Goal: Information Seeking & Learning: Learn about a topic

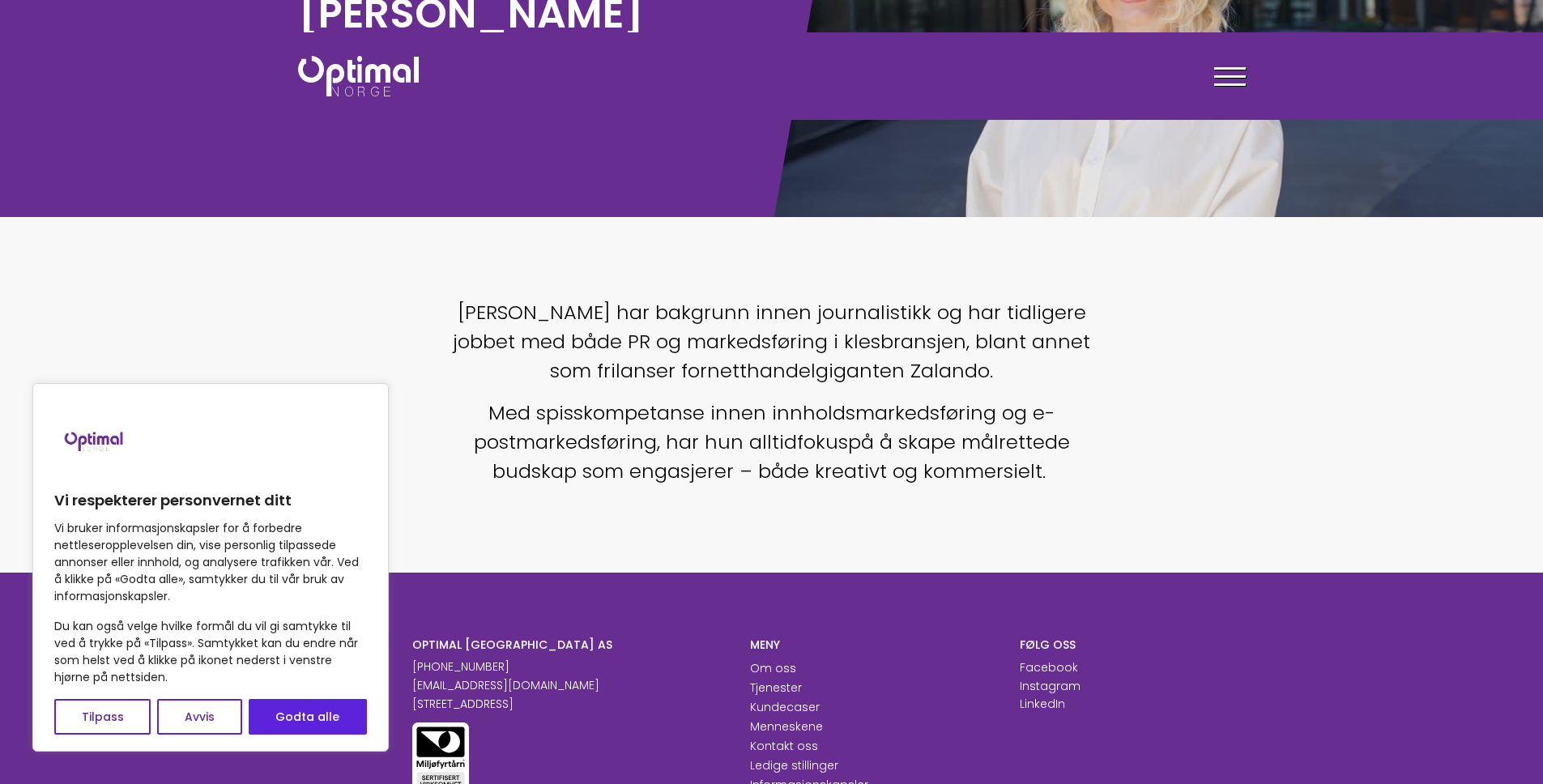
scroll to position [65, 0]
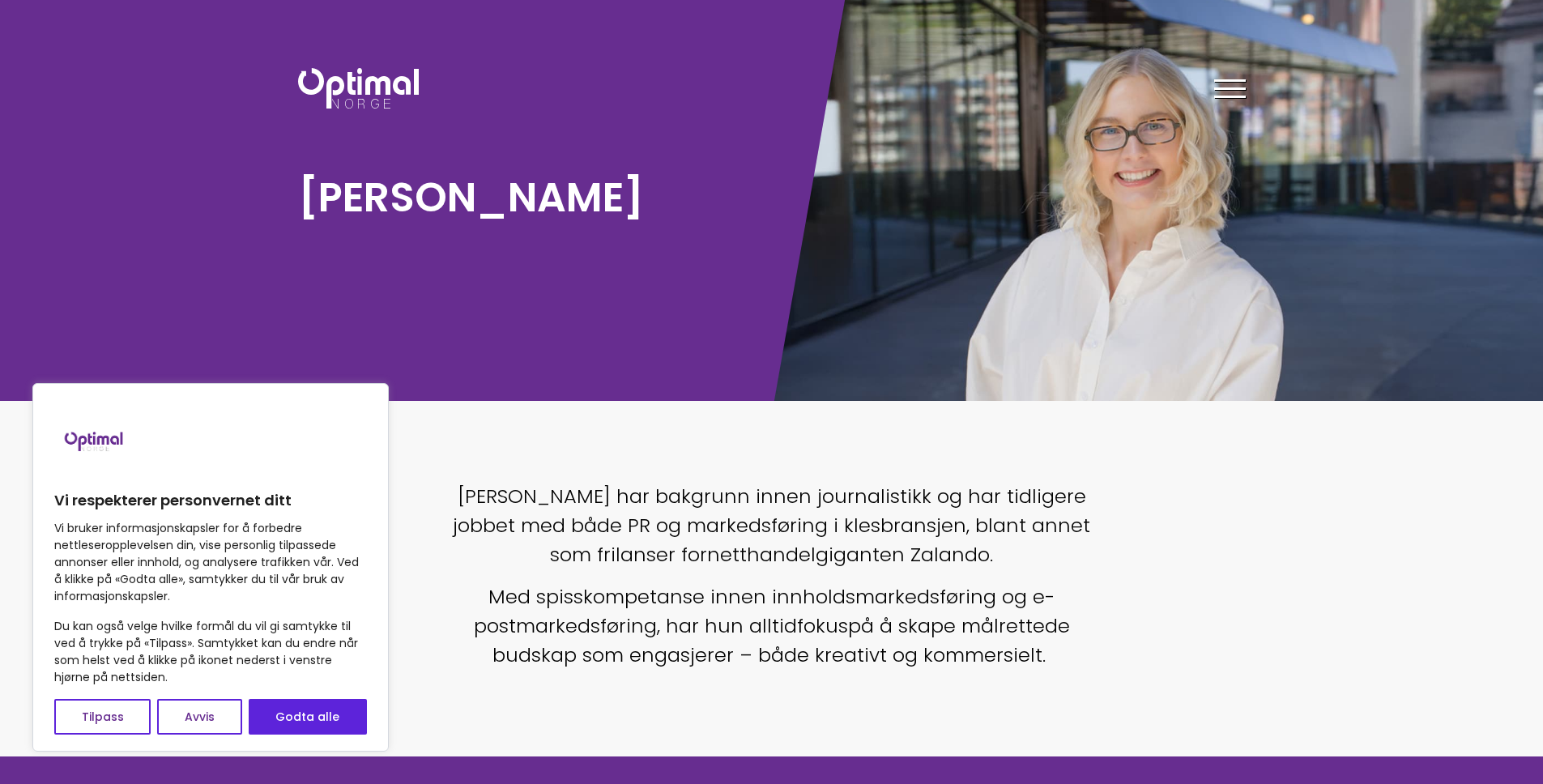
click at [703, 497] on span "[PERSON_NAME] har bakgrunn innen journalistikk og har tidligere jobbet med både…" at bounding box center [771, 525] width 637 height 85
click at [814, 491] on span "[PERSON_NAME] har bakgrunn innen journalistikk og har tidligere jobbet med både…" at bounding box center [771, 525] width 637 height 85
click at [946, 493] on span "[PERSON_NAME] har bakgrunn innen journalistikk og har tidligere jobbet med både…" at bounding box center [771, 525] width 637 height 85
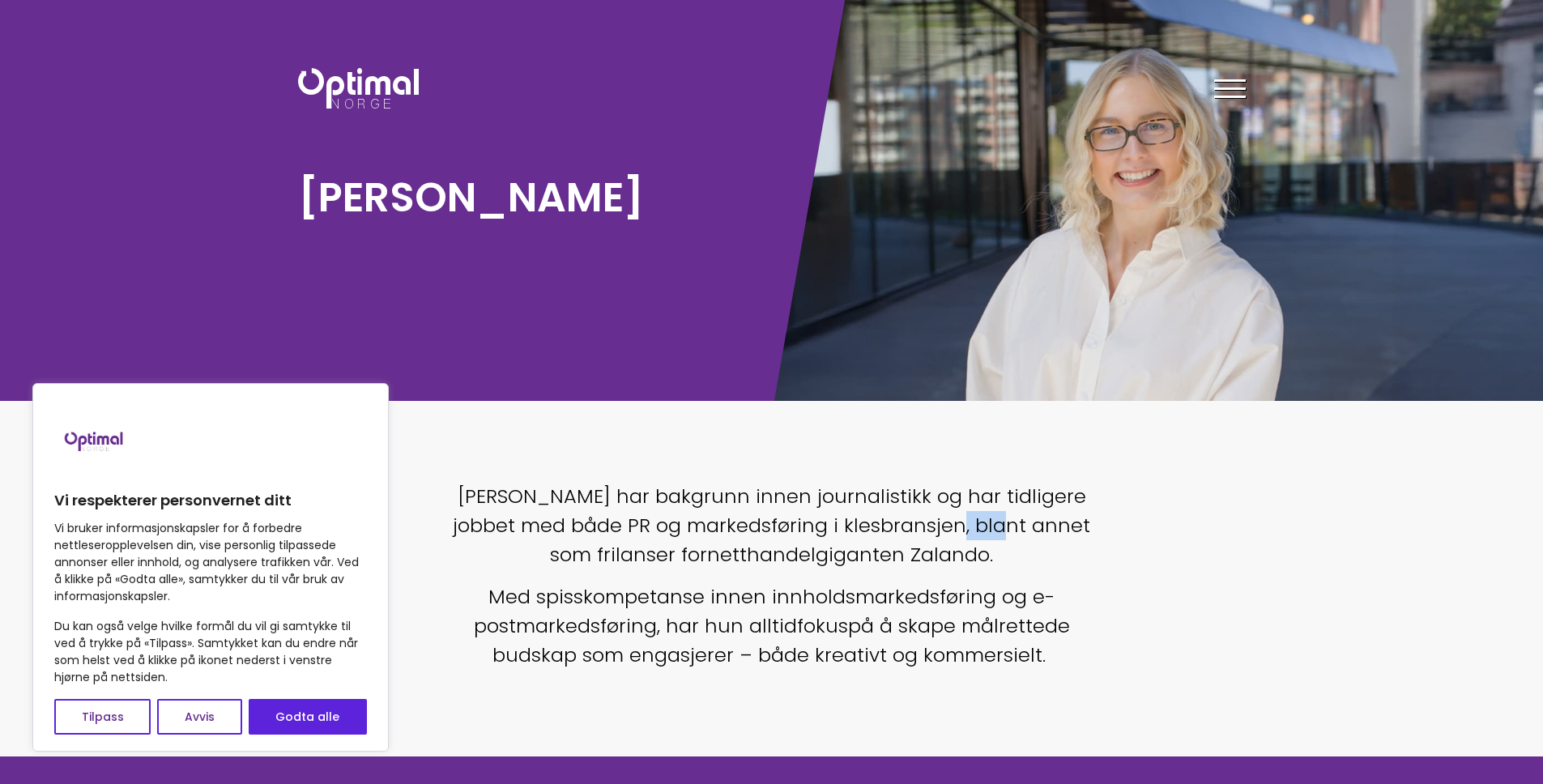
click at [946, 493] on span "[PERSON_NAME] har bakgrunn innen journalistikk og har tidligere jobbet med både…" at bounding box center [771, 525] width 637 height 85
click at [684, 583] on span "Med spisskompetanse innen innholdsmarkedsføring og e-postmarkedsføring, har hun…" at bounding box center [765, 611] width 582 height 56
click at [814, 583] on span "Med spisskompetanse innen innholdsmarkedsføring og e-postmarkedsføring, har hun…" at bounding box center [765, 611] width 582 height 56
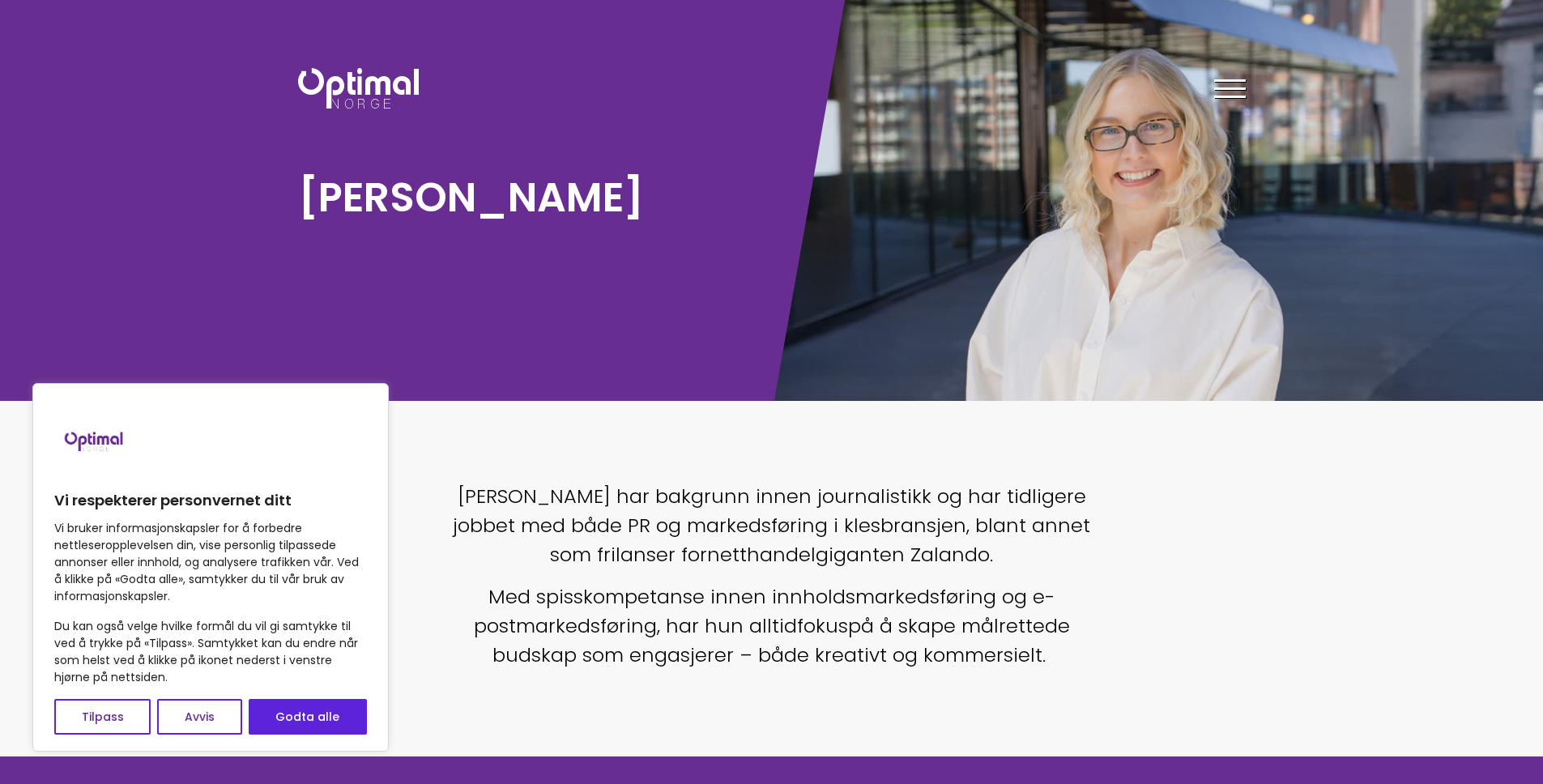
click at [1019, 583] on span "Med spisskompetanse innen innholdsmarkedsføring og e-postmarkedsføring, har hun…" at bounding box center [765, 611] width 582 height 56
click at [667, 605] on span "Med spisskompetanse innen innholdsmarkedsføring og e-postmarkedsføring, har hun…" at bounding box center [765, 611] width 582 height 56
click at [825, 612] on span "fokus" at bounding box center [822, 625] width 51 height 27
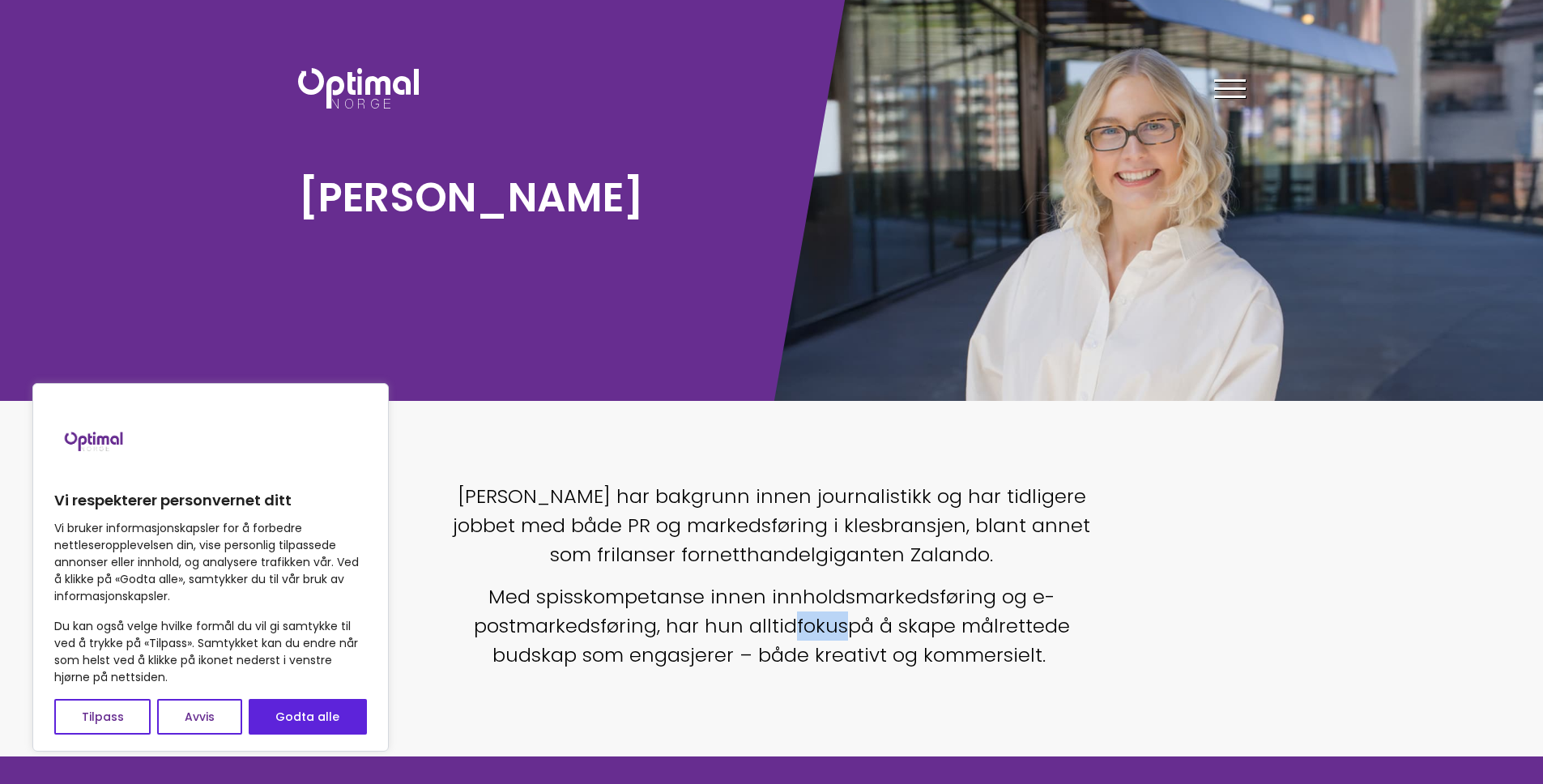
click at [825, 612] on span "fokus" at bounding box center [822, 625] width 51 height 27
click at [338, 717] on button "Godta alle" at bounding box center [307, 716] width 118 height 36
checkbox input "true"
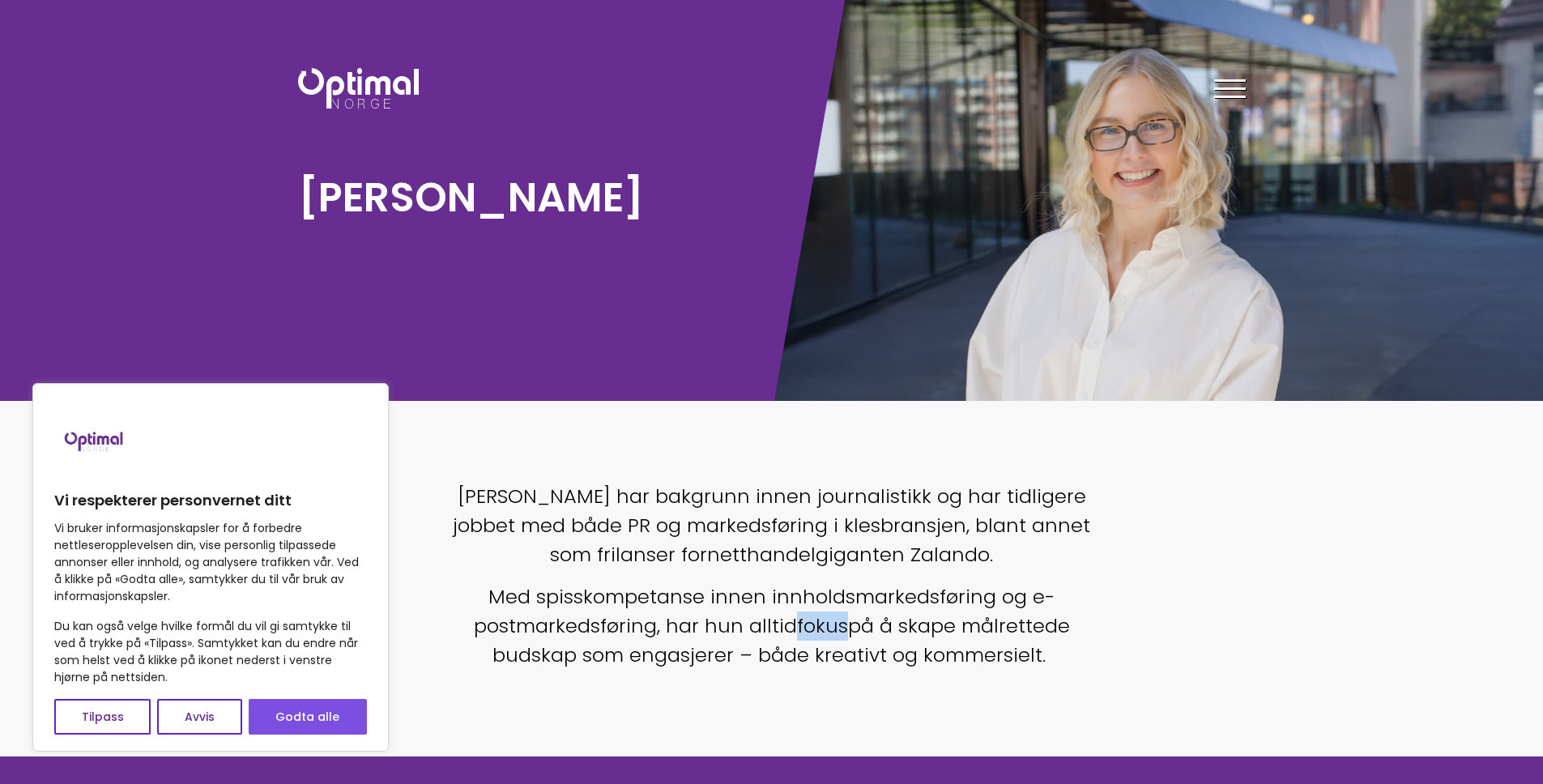
checkbox input "true"
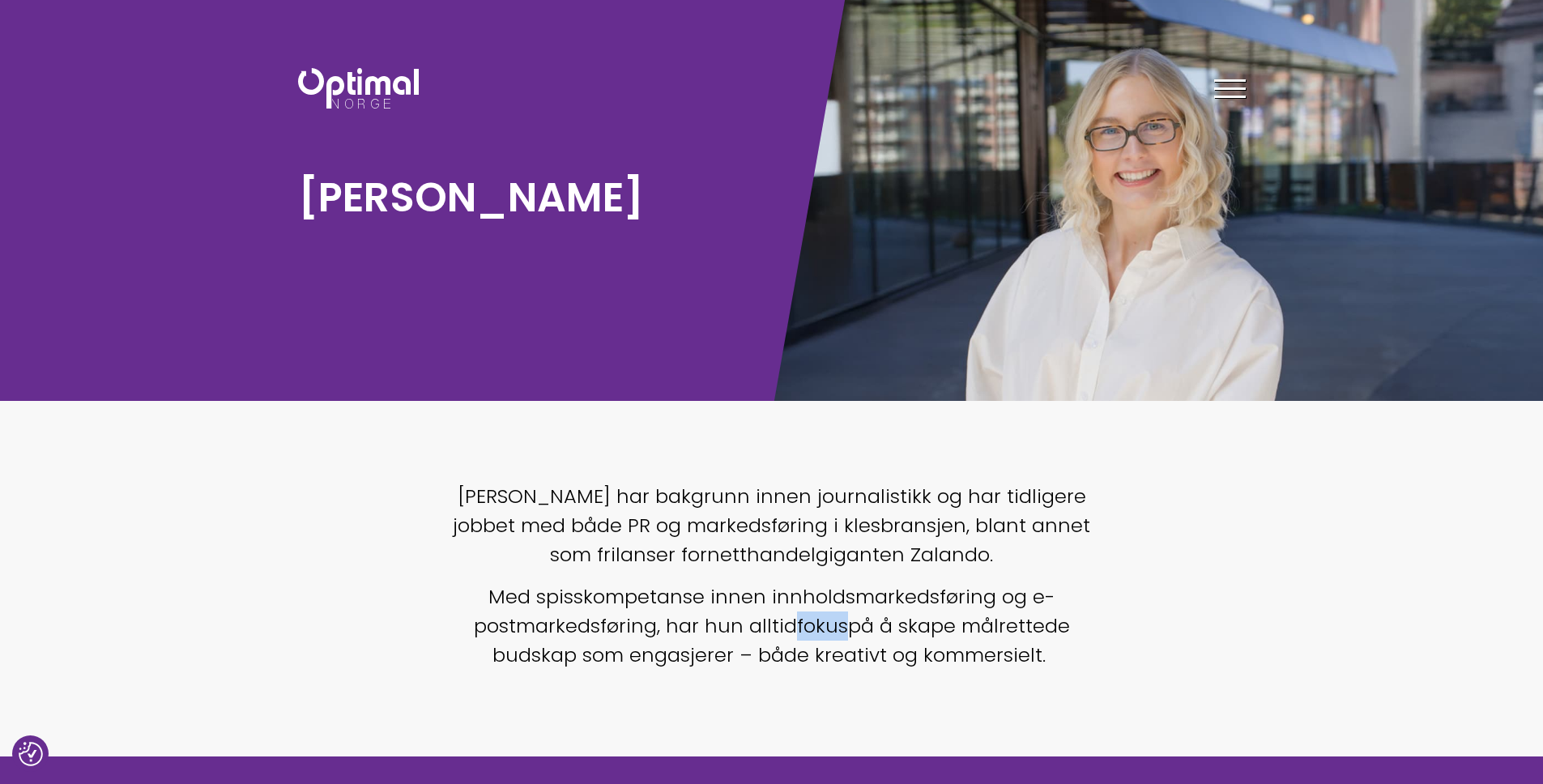
scroll to position [0, 0]
